Goal: Task Accomplishment & Management: Complete application form

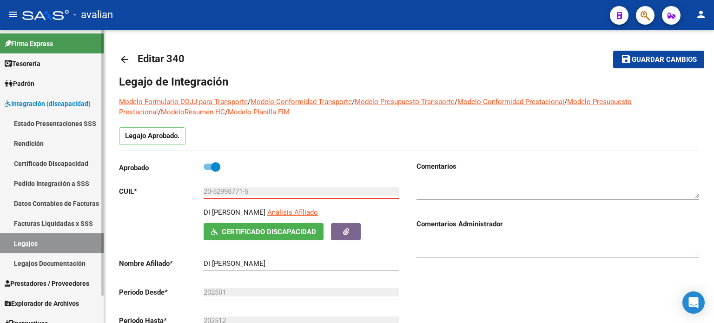
scroll to position [93, 0]
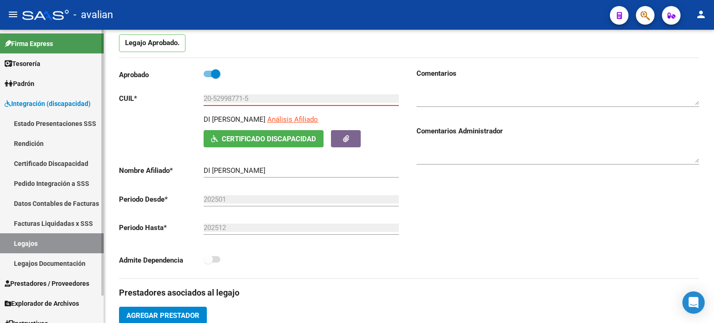
click at [54, 106] on span "Integración (discapacidad)" at bounding box center [48, 104] width 86 height 10
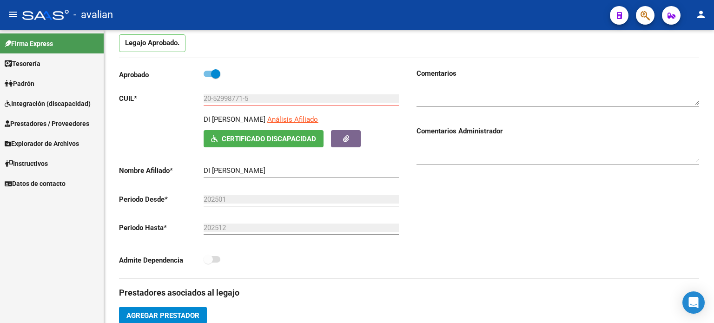
click at [55, 125] on span "Prestadores / Proveedores" at bounding box center [47, 124] width 85 height 10
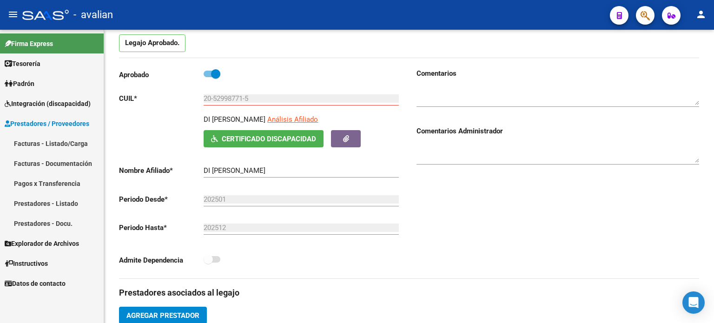
click at [62, 141] on link "Facturas - Listado/Carga" at bounding box center [52, 143] width 104 height 20
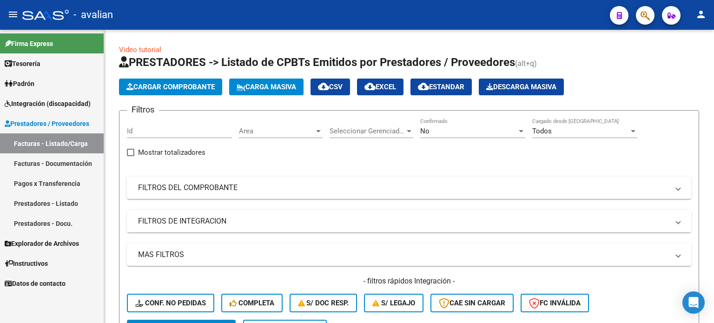
click at [78, 144] on link "Facturas - Listado/Carga" at bounding box center [52, 143] width 104 height 20
click at [51, 141] on link "Facturas - Listado/Carga" at bounding box center [52, 143] width 104 height 20
click at [42, 164] on link "Facturas - Documentación" at bounding box center [52, 163] width 104 height 20
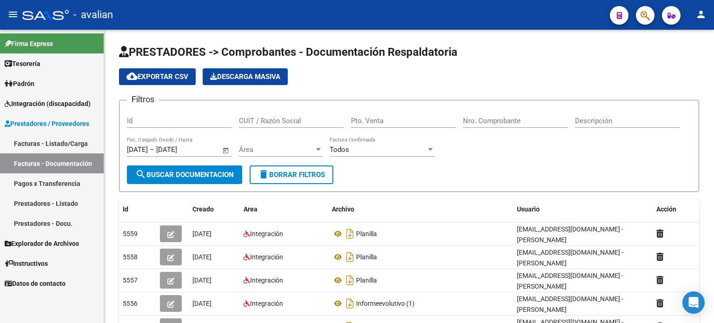
click at [50, 165] on link "Facturas - Documentación" at bounding box center [52, 163] width 104 height 20
click at [42, 143] on link "Facturas - Listado/Carga" at bounding box center [52, 143] width 104 height 20
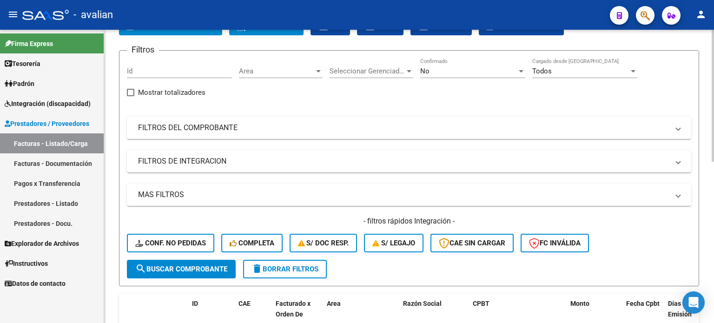
scroll to position [93, 0]
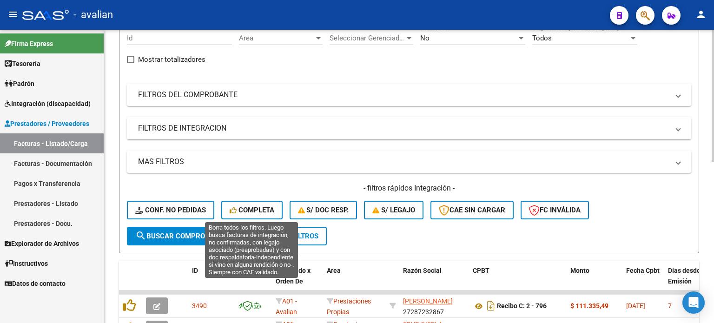
click at [261, 210] on span "Completa" at bounding box center [252, 210] width 45 height 8
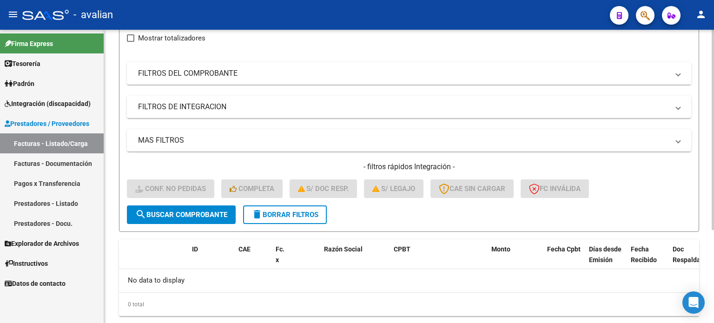
scroll to position [135, 0]
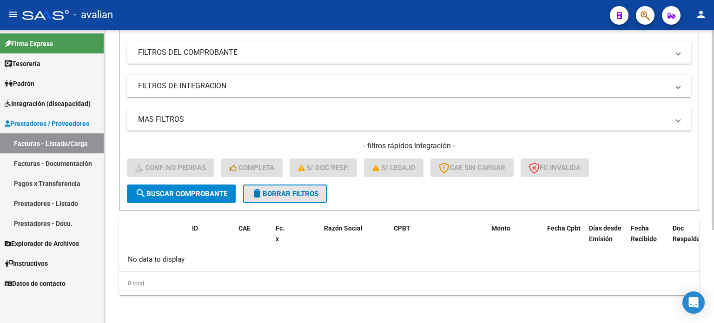
click at [299, 197] on button "delete Borrar Filtros" at bounding box center [285, 194] width 84 height 19
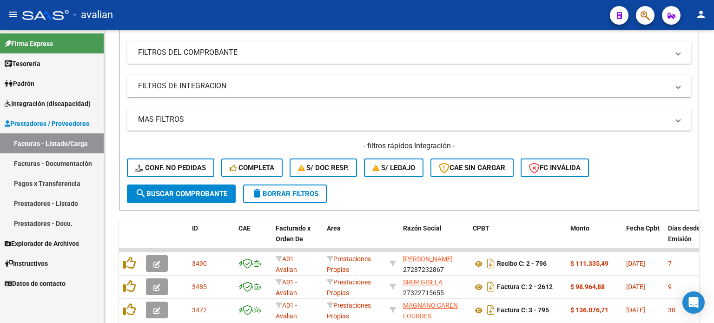
click at [24, 122] on span "Prestadores / Proveedores" at bounding box center [47, 124] width 85 height 10
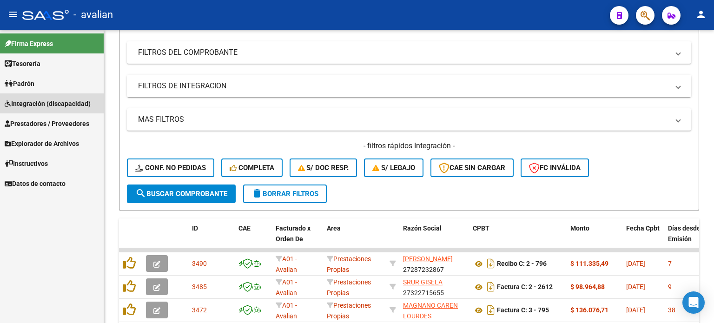
click at [29, 103] on span "Integración (discapacidad)" at bounding box center [48, 104] width 86 height 10
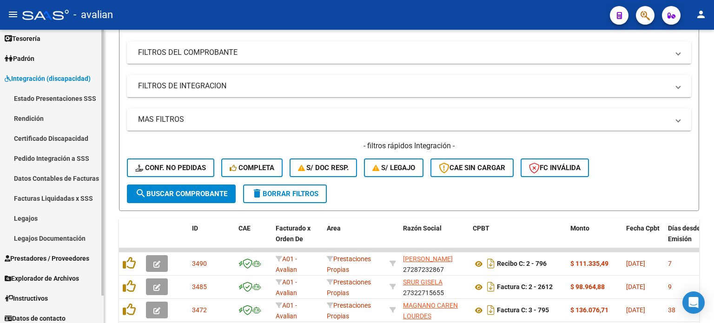
scroll to position [30, 0]
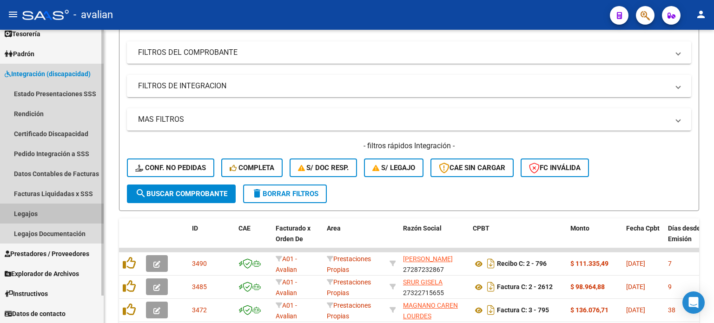
click at [36, 215] on link "Legajos" at bounding box center [52, 214] width 104 height 20
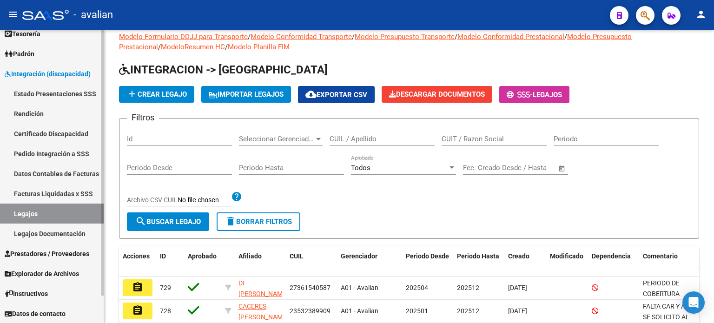
scroll to position [11, 0]
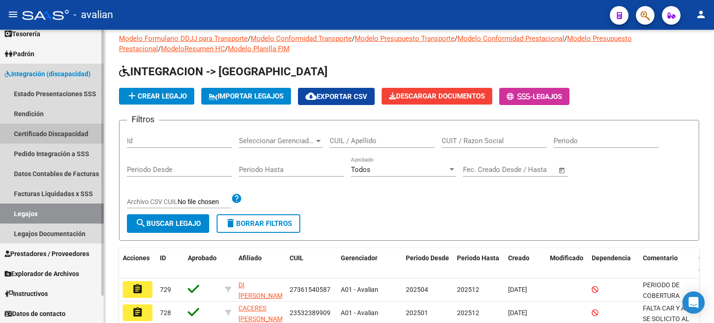
click at [49, 136] on link "Certificado Discapacidad" at bounding box center [52, 134] width 104 height 20
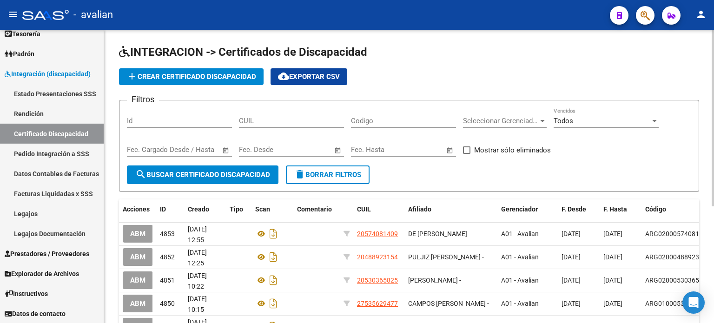
scroll to position [31, 0]
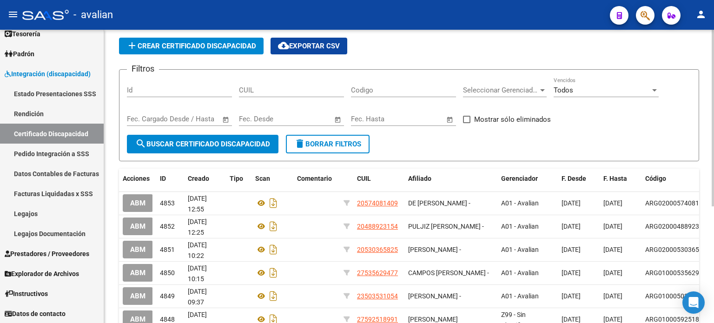
click at [146, 115] on input "text" at bounding box center [142, 119] width 30 height 8
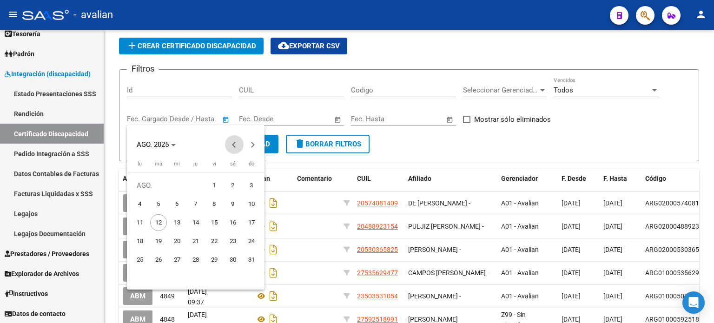
click at [237, 147] on span "Previous month" at bounding box center [234, 144] width 19 height 19
click at [235, 143] on button "Previous month" at bounding box center [234, 144] width 19 height 19
click at [253, 183] on span "1" at bounding box center [251, 185] width 17 height 17
type input "[DATE]"
click at [277, 117] on div at bounding box center [357, 161] width 714 height 323
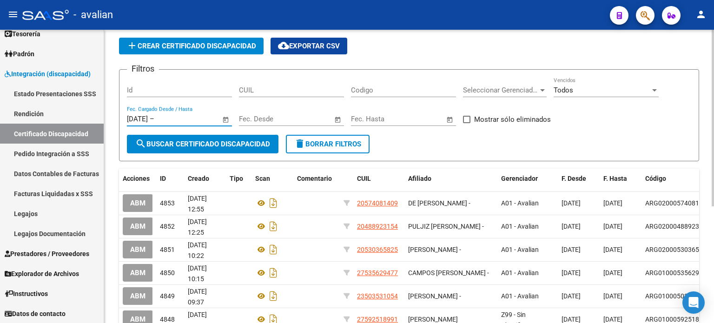
click at [256, 117] on input "text" at bounding box center [254, 119] width 30 height 8
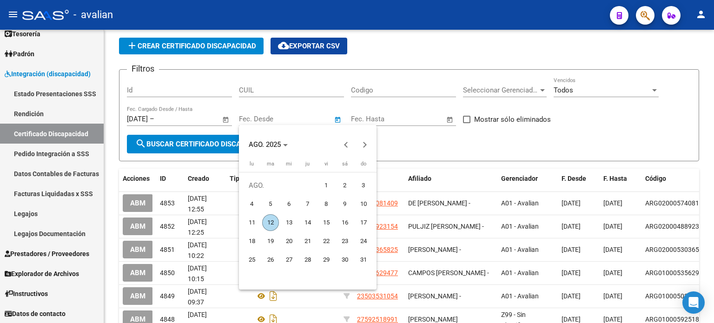
click at [271, 224] on span "12" at bounding box center [270, 222] width 17 height 17
type input "[DATE]"
click at [182, 146] on div at bounding box center [357, 161] width 714 height 323
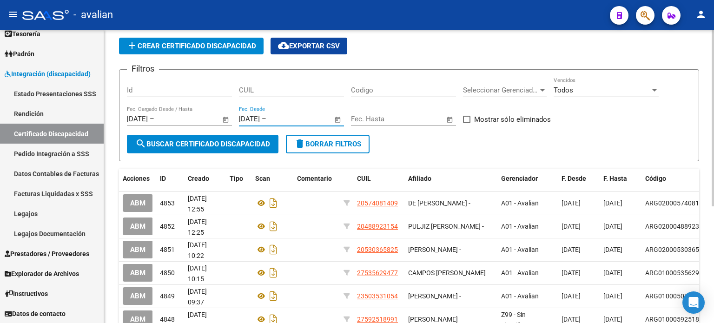
click at [572, 93] on span "Todos" at bounding box center [564, 90] width 20 height 8
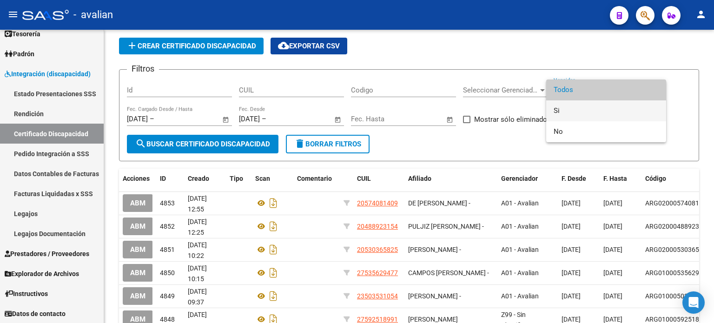
click at [569, 113] on span "Si" at bounding box center [606, 110] width 105 height 21
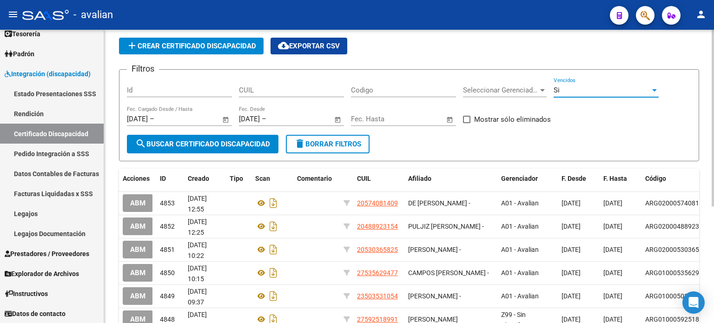
click at [245, 141] on span "search Buscar Certificado Discapacidad" at bounding box center [202, 144] width 135 height 8
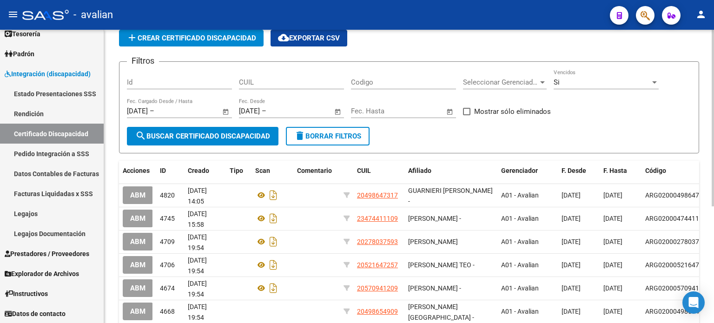
scroll to position [0, 0]
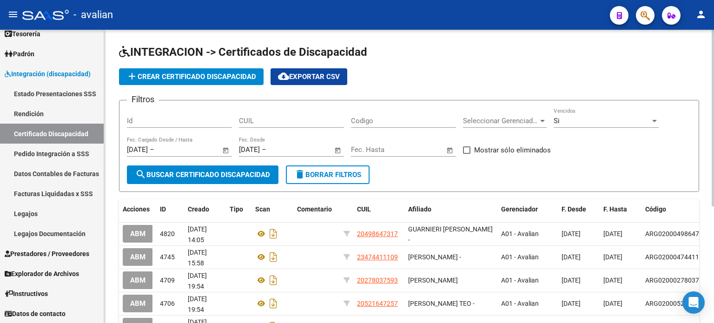
click at [146, 152] on input "[DATE]" at bounding box center [137, 150] width 21 height 8
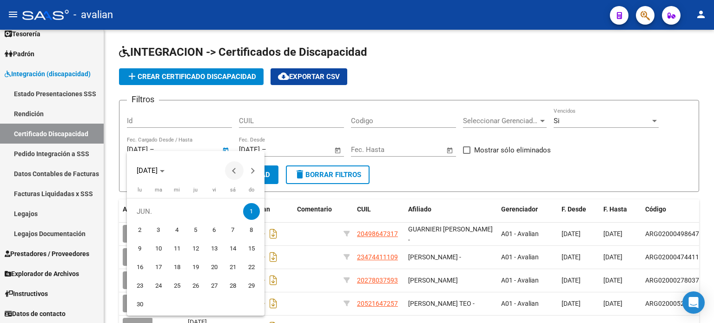
click at [233, 171] on button "Previous month" at bounding box center [234, 170] width 19 height 19
click at [191, 212] on span "1" at bounding box center [195, 211] width 17 height 17
type input "[DATE]"
click at [466, 175] on div at bounding box center [357, 161] width 714 height 323
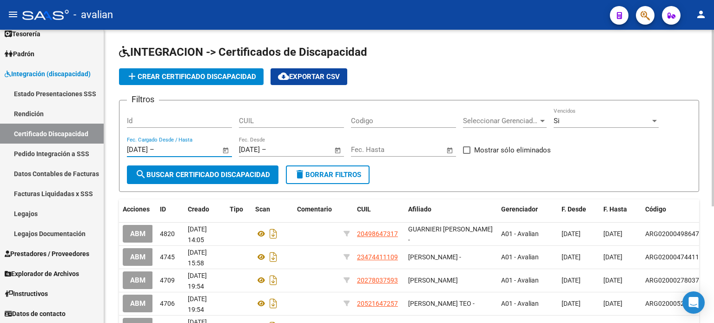
click at [226, 174] on span "search Buscar Certificado Discapacidad" at bounding box center [202, 175] width 135 height 8
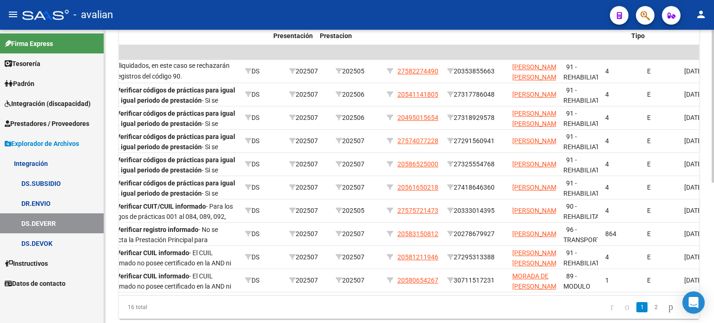
scroll to position [0, 206]
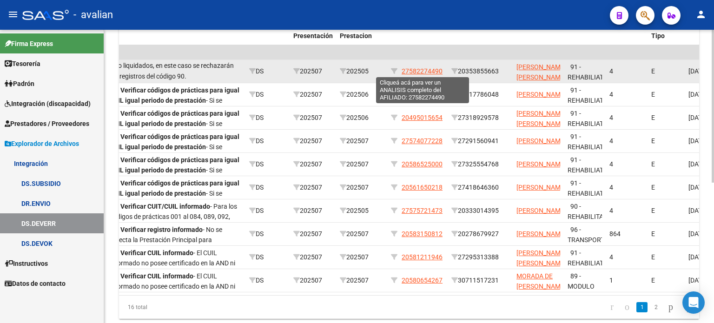
click at [431, 70] on span "27582274490" at bounding box center [422, 70] width 41 height 7
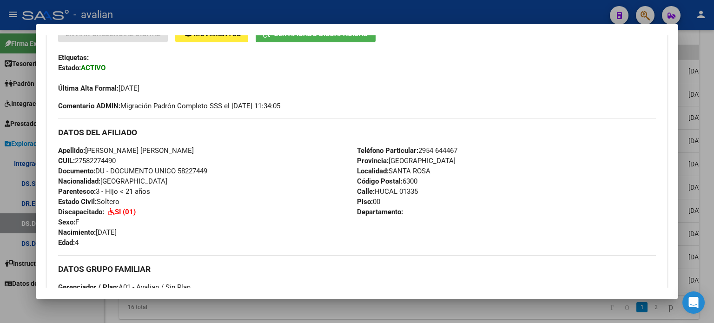
scroll to position [217, 0]
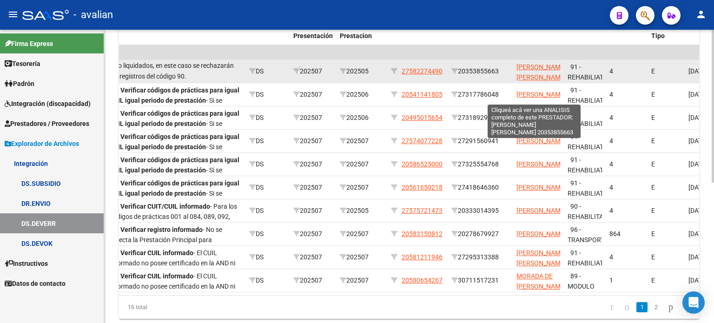
click at [531, 65] on span "AGUIRRE GATICA ALEXIS EMMANUEL" at bounding box center [541, 72] width 50 height 18
type textarea "20353855663"
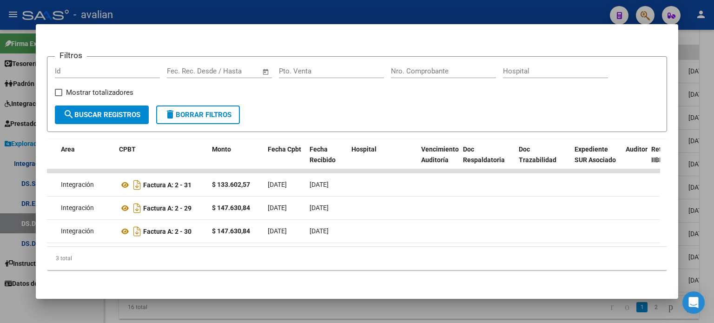
scroll to position [0, 0]
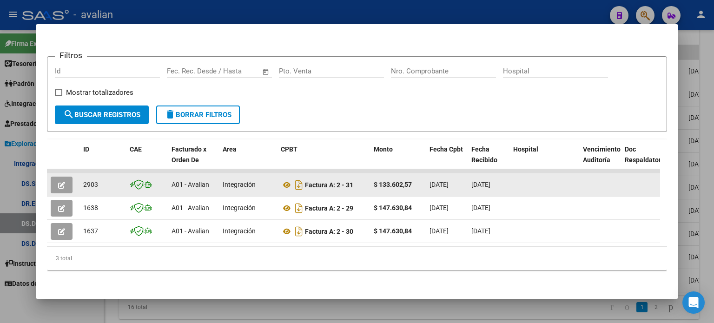
click at [65, 182] on icon "button" at bounding box center [61, 185] width 7 height 7
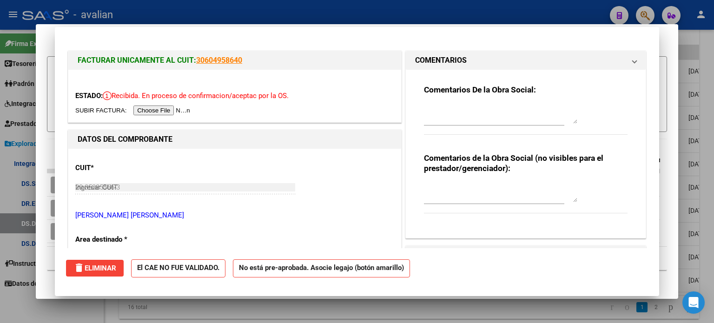
type input "$ 0,00"
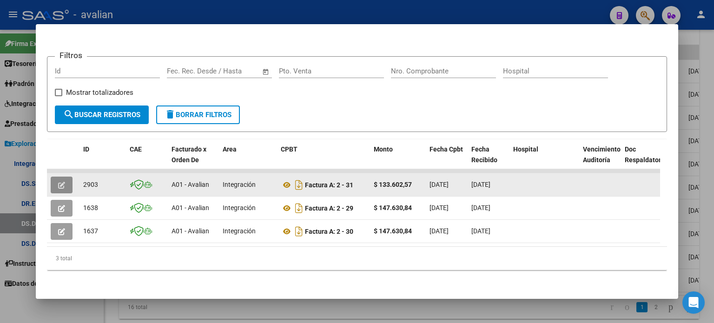
click at [64, 182] on icon "button" at bounding box center [61, 185] width 7 height 7
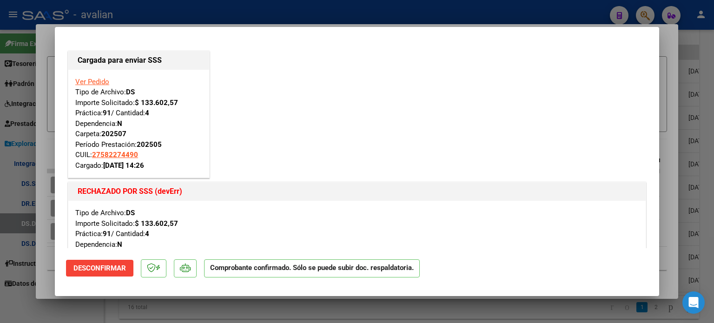
click at [95, 81] on link "Ver Pedido" at bounding box center [92, 82] width 34 height 8
type input "$ 0,00"
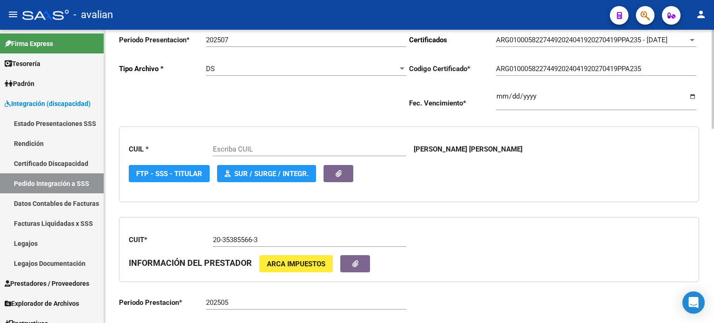
type input "27582274490"
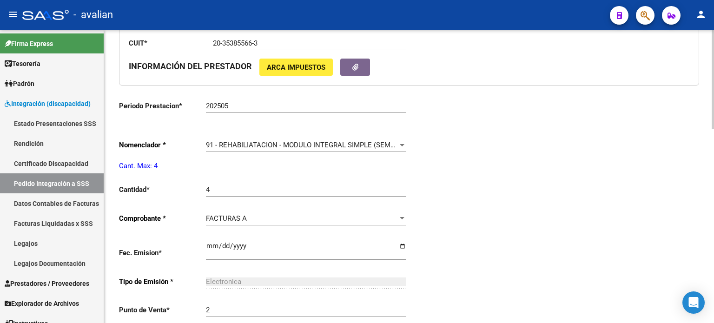
scroll to position [372, 0]
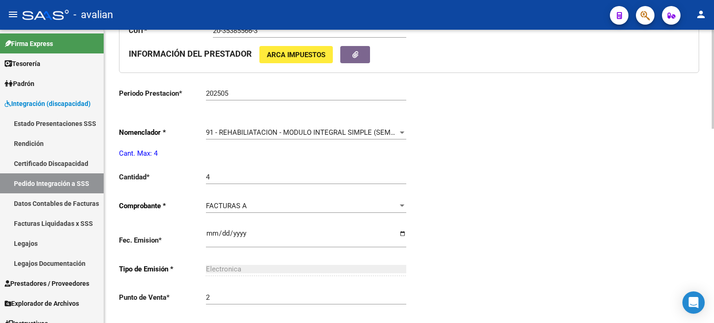
click at [233, 126] on div "91 - REHABILIATACION - MODULO INTEGRAL SIMPLE (SEMANAL) Seleccionar nomenclador" at bounding box center [306, 129] width 200 height 20
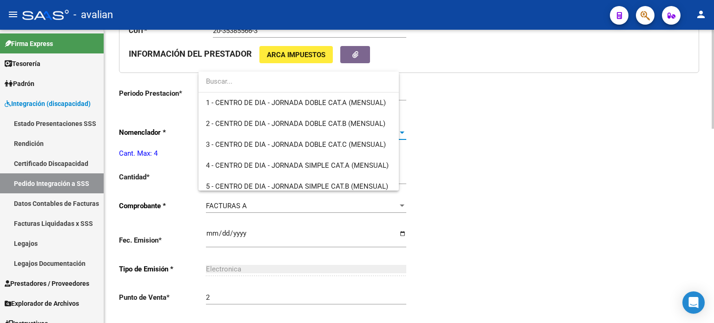
scroll to position [1854, 0]
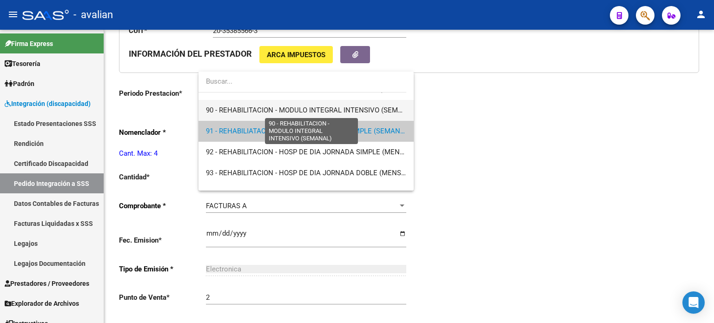
click at [241, 111] on span "90 - REHABILITACION - MODULO INTEGRAL INTENSIVO (SEMANAL)" at bounding box center [312, 110] width 212 height 8
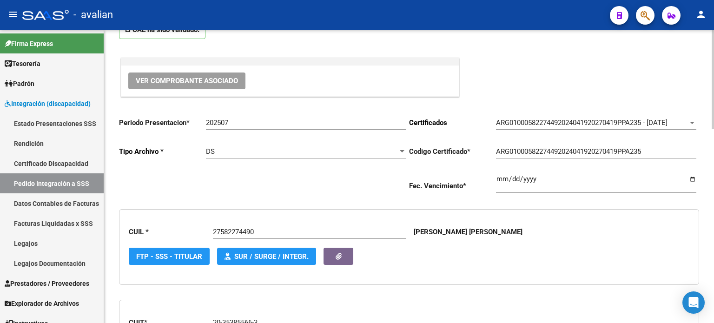
scroll to position [0, 0]
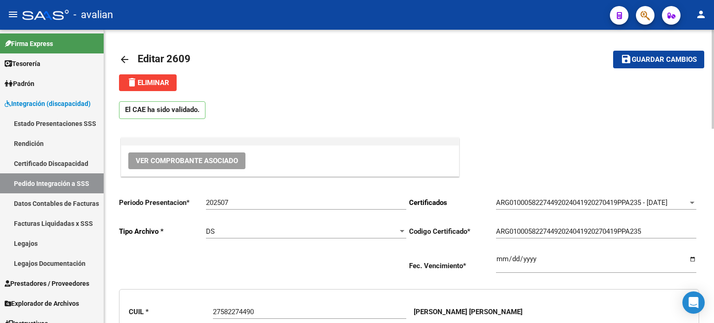
click at [674, 64] on span "Guardar cambios" at bounding box center [664, 60] width 65 height 8
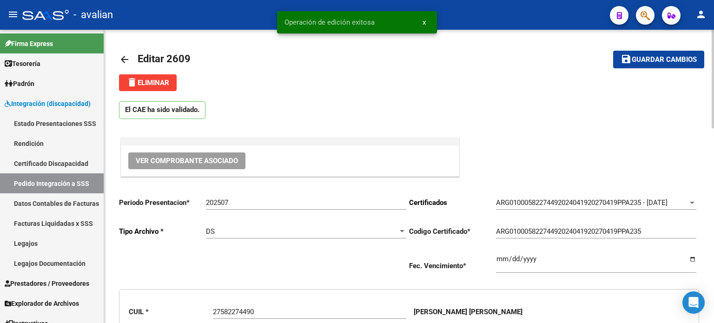
click at [126, 58] on mat-icon "arrow_back" at bounding box center [124, 59] width 11 height 11
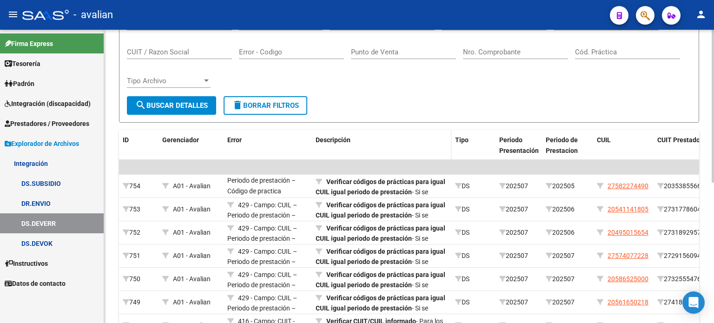
scroll to position [248, 0]
